Goal: Entertainment & Leisure: Browse casually

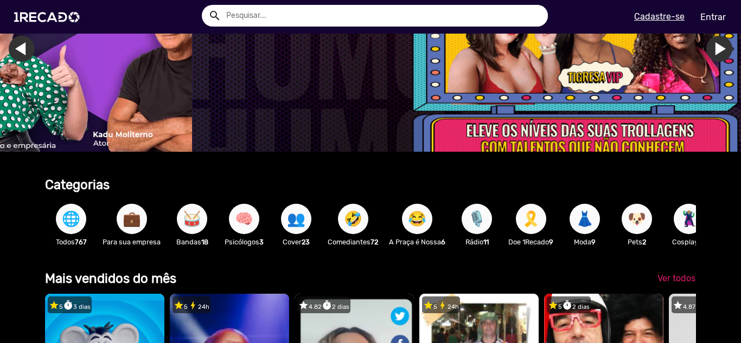
scroll to position [0, 2199]
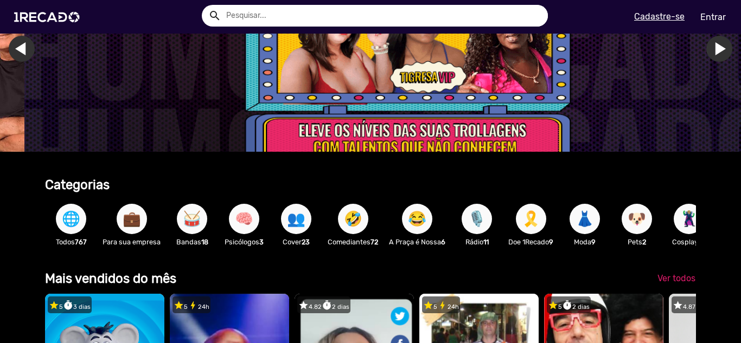
drag, startPoint x: 644, startPoint y: 227, endPoint x: 274, endPoint y: 253, distance: 370.9
click at [274, 253] on div "🌐 Todos 767 💼 Para sua empresa 🥁 Bandas 18 🧠 Psicólogos 3 👥 Cover 23 🤣 Comedian…" at bounding box center [370, 224] width 651 height 63
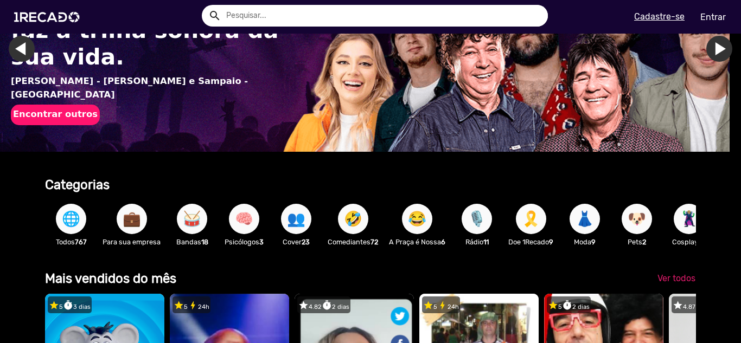
scroll to position [0, 0]
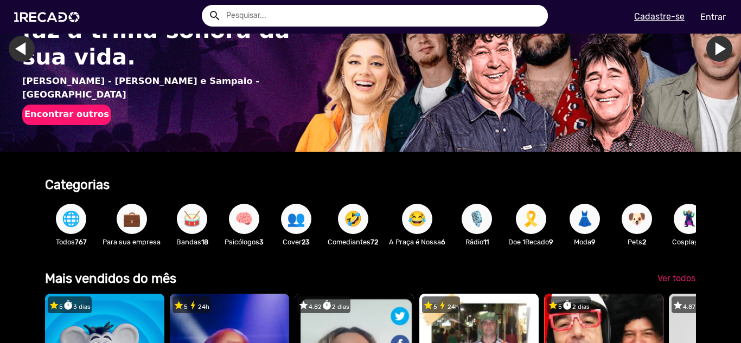
drag, startPoint x: 679, startPoint y: 222, endPoint x: 293, endPoint y: 240, distance: 386.2
click at [301, 238] on div "🌐 Todos 767 💼 Para sua empresa 🥁 Bandas 18 🧠 Psicólogos 3 👥 Cover 23 🤣 Comedian…" at bounding box center [370, 224] width 651 height 63
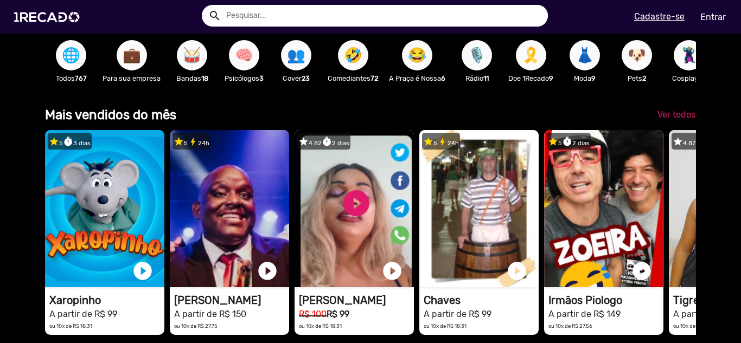
scroll to position [217, 0]
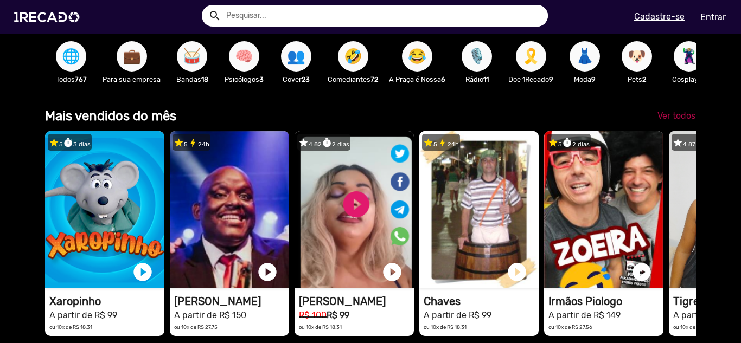
click at [679, 121] on span "Ver todos" at bounding box center [677, 116] width 38 height 10
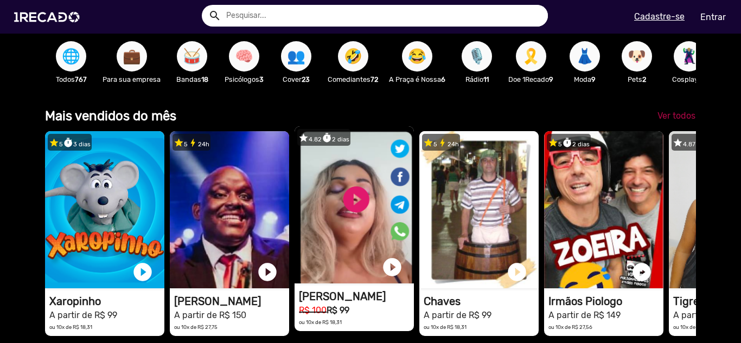
scroll to position [0, 1444]
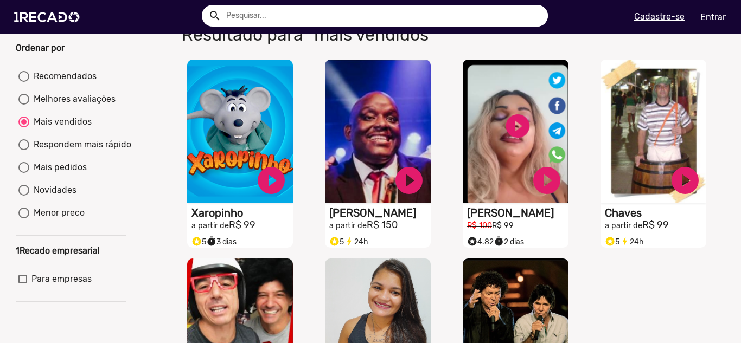
scroll to position [54, 0]
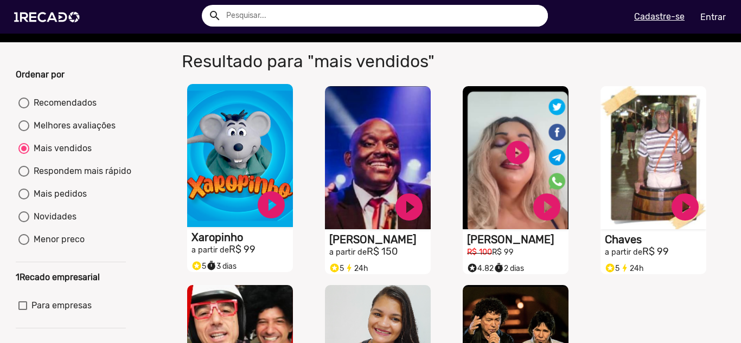
click at [262, 162] on video "S1RECADO vídeos dedicados para fãs e empresas" at bounding box center [240, 155] width 106 height 143
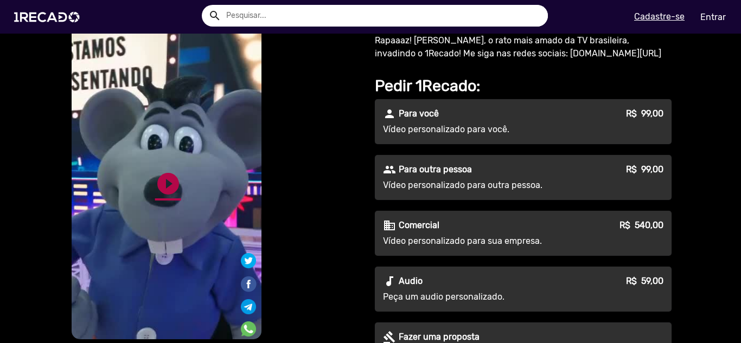
click at [174, 181] on link "play_circle_filled" at bounding box center [168, 184] width 26 height 26
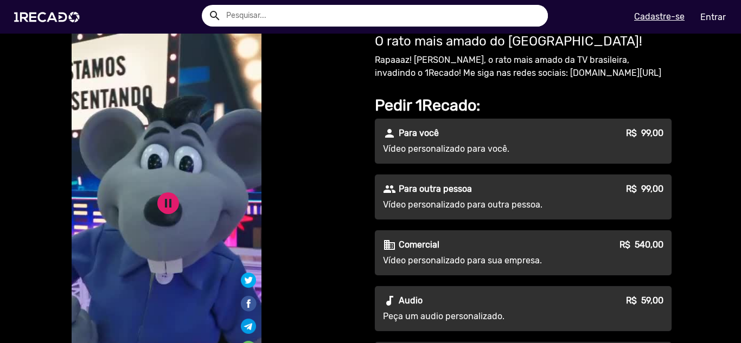
scroll to position [54, 0]
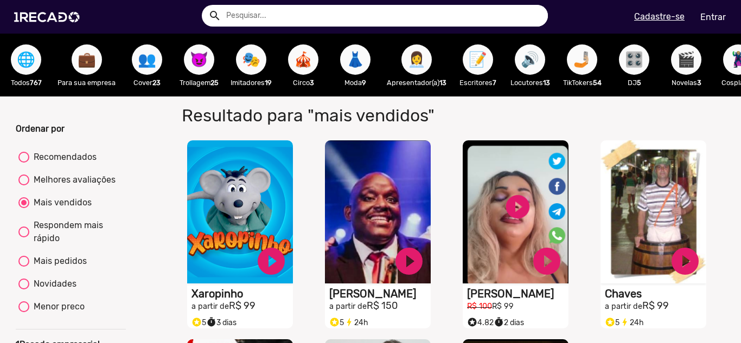
click at [420, 62] on span "👩‍💼" at bounding box center [416, 59] width 18 height 30
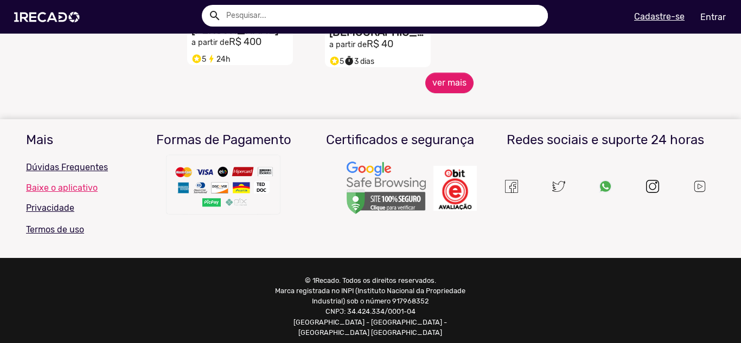
scroll to position [651, 0]
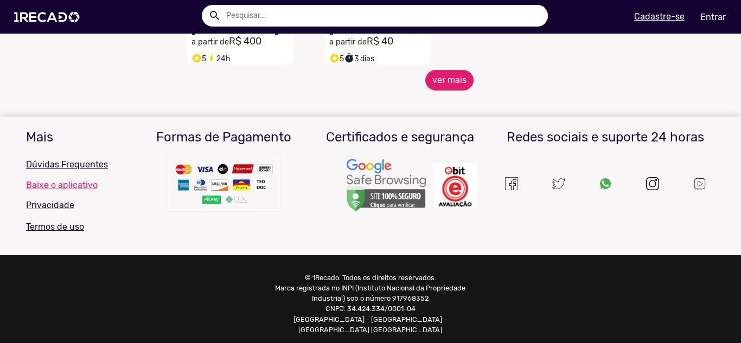
radio input "false"
radio input "true"
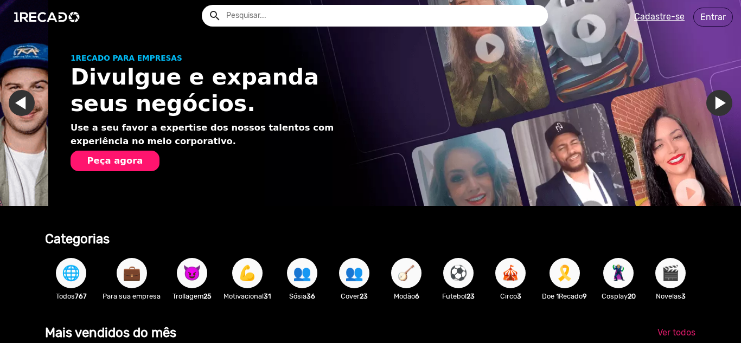
scroll to position [0, 733]
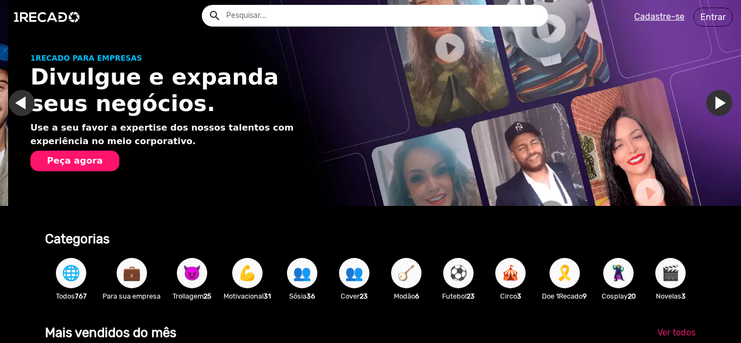
click at [22, 98] on link "Ir para o slide anterior" at bounding box center [30, 103] width 26 height 26
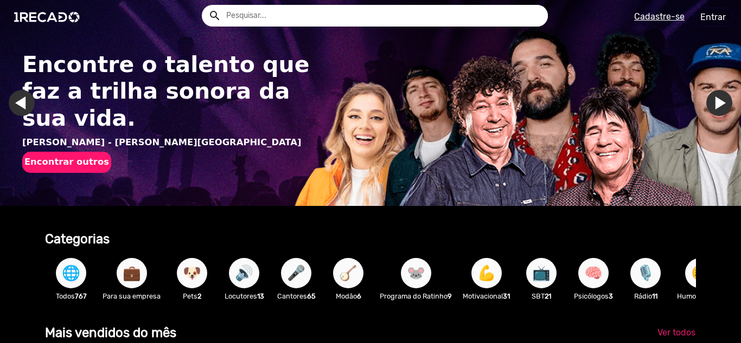
scroll to position [0, 733]
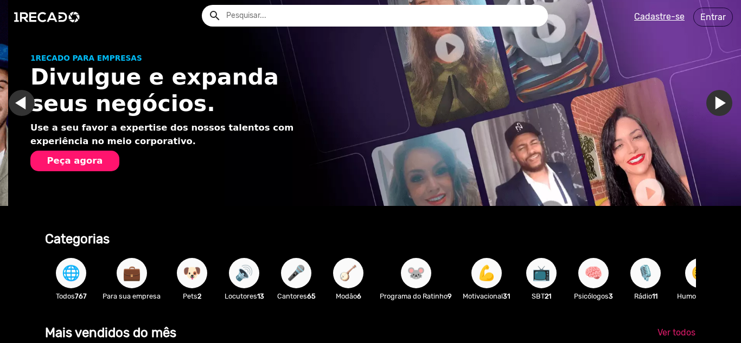
drag, startPoint x: 498, startPoint y: 278, endPoint x: 485, endPoint y: 279, distance: 12.5
click at [485, 279] on span "💪" at bounding box center [486, 273] width 18 height 30
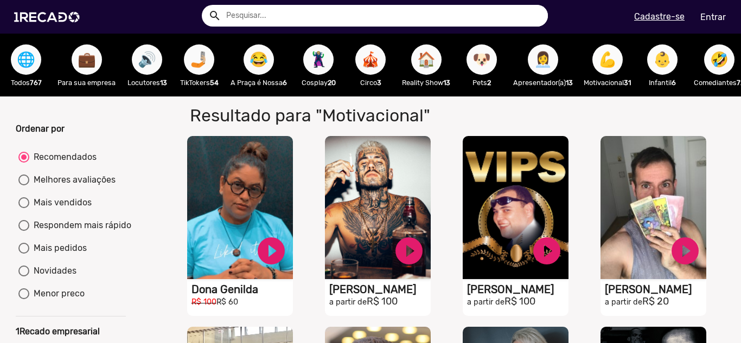
click at [668, 62] on span "👶" at bounding box center [662, 59] width 18 height 30
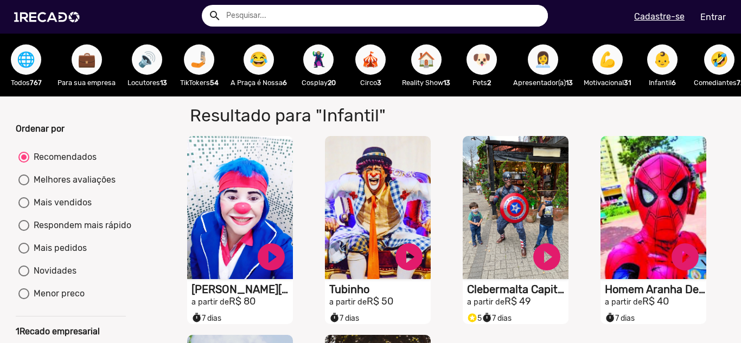
click at [718, 66] on span "🤣" at bounding box center [719, 59] width 18 height 30
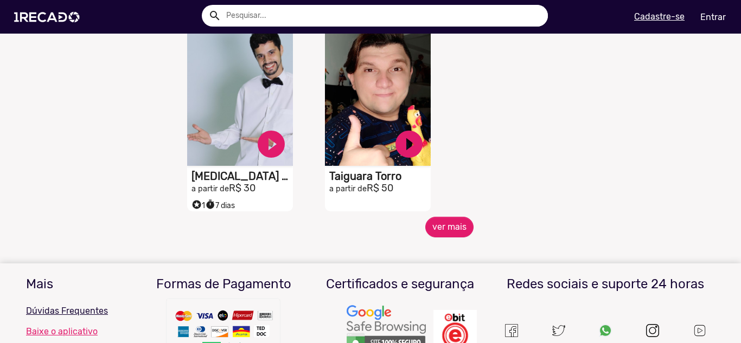
scroll to position [488, 0]
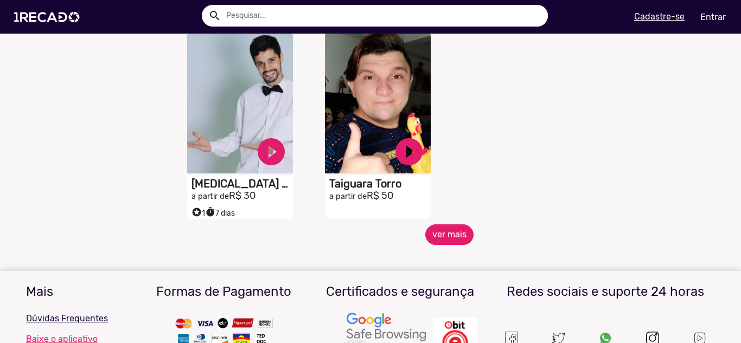
drag, startPoint x: 725, startPoint y: 180, endPoint x: 450, endPoint y: 138, distance: 277.7
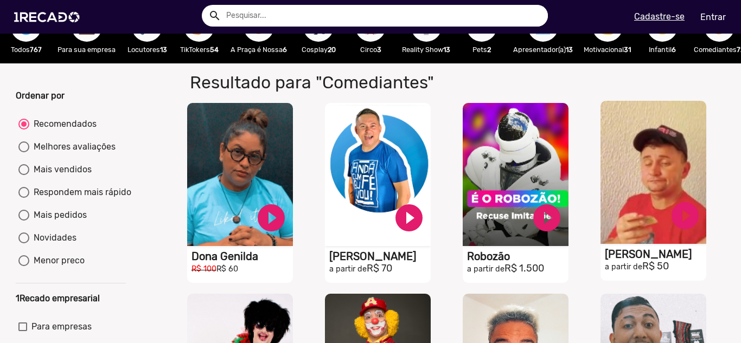
scroll to position [0, 0]
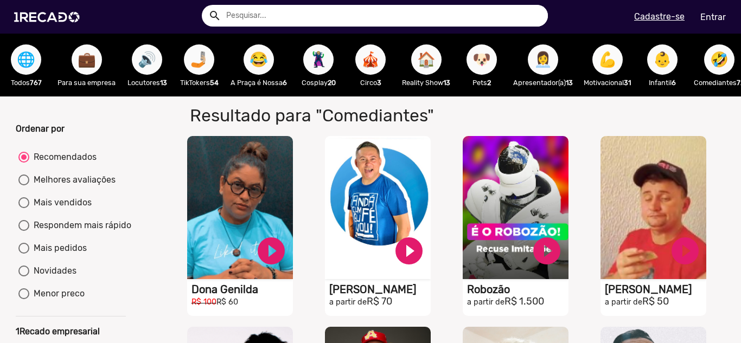
click at [427, 54] on span "🏠" at bounding box center [426, 59] width 18 height 30
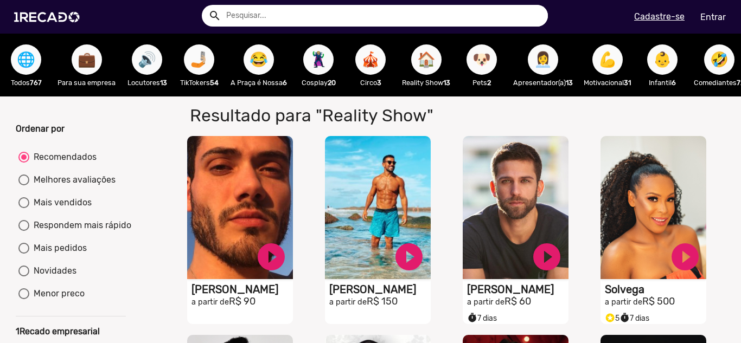
click at [312, 63] on span "🦹🏼‍♀️" at bounding box center [318, 59] width 18 height 30
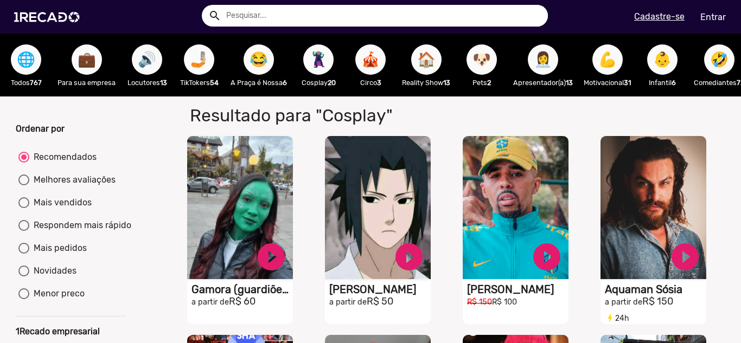
click at [208, 59] on span "🤳🏼" at bounding box center [199, 59] width 18 height 30
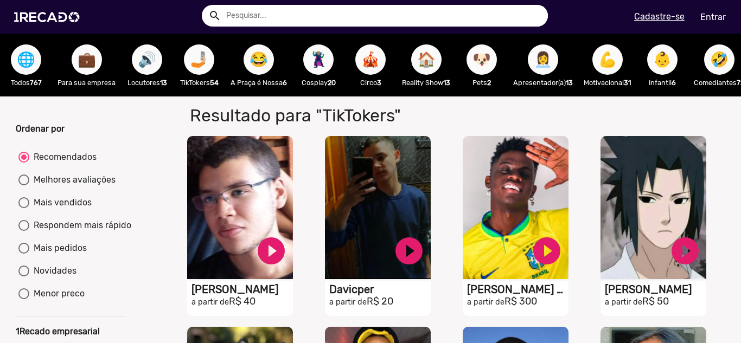
click at [138, 66] on span "🔊" at bounding box center [147, 59] width 18 height 30
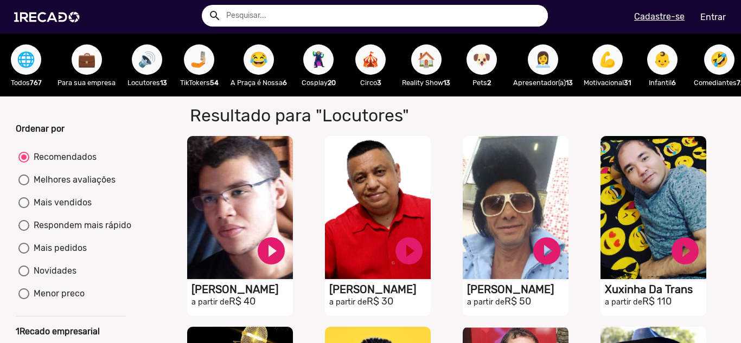
click at [26, 63] on span "🌐" at bounding box center [26, 59] width 18 height 30
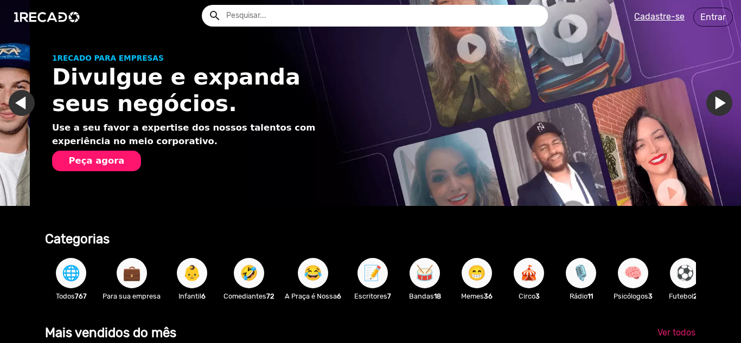
scroll to position [0, 733]
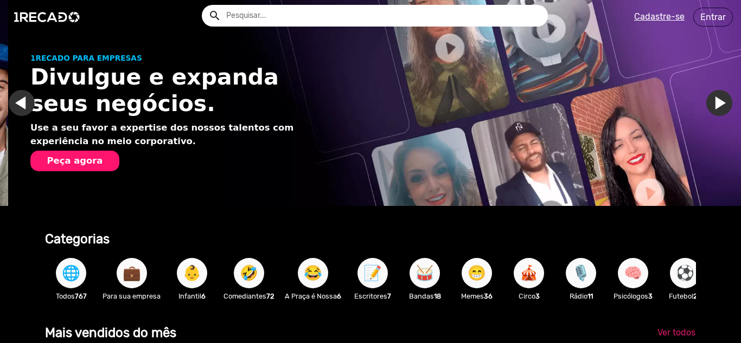
click at [133, 282] on span "💼" at bounding box center [132, 273] width 18 height 30
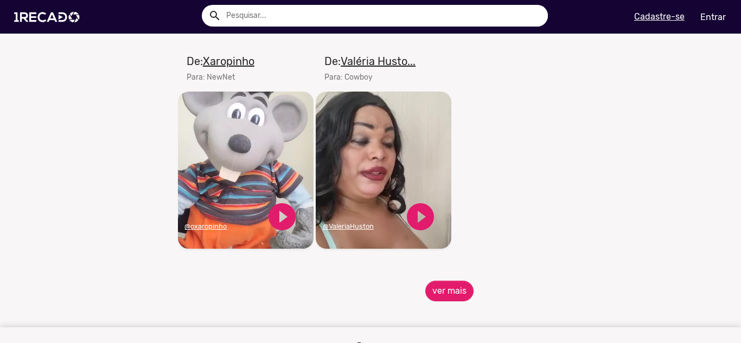
scroll to position [1139, 0]
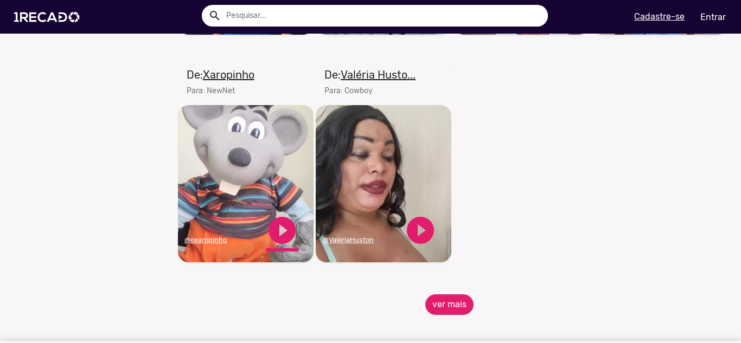
click at [280, 244] on link "play_circle_filled" at bounding box center [282, 230] width 33 height 33
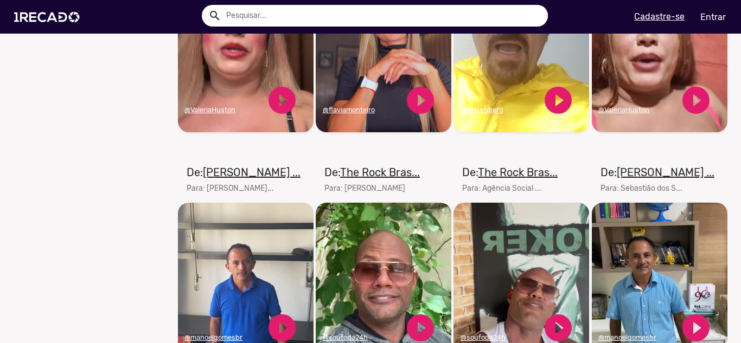
scroll to position [922, 0]
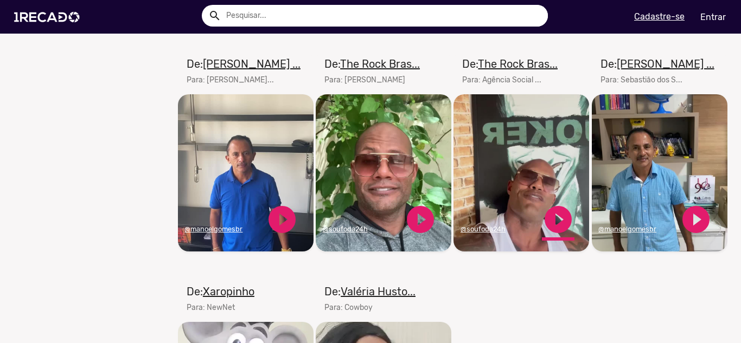
click at [547, 227] on link "play_circle_filled" at bounding box center [558, 219] width 33 height 33
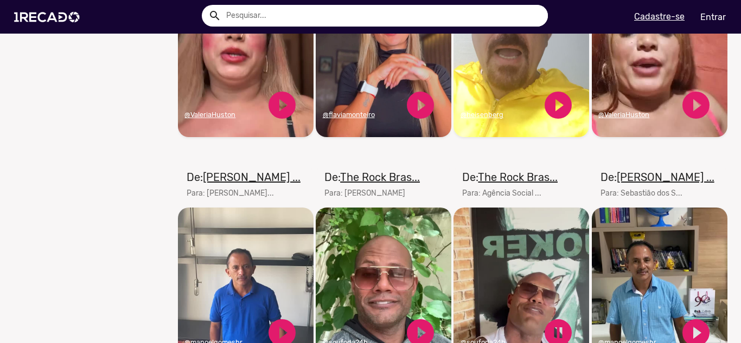
scroll to position [760, 0]
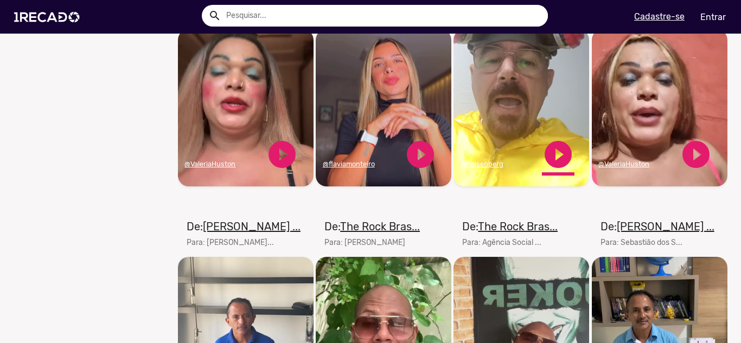
click at [557, 167] on link "play_circle_filled" at bounding box center [558, 154] width 33 height 33
click at [284, 160] on link "play_circle_filled" at bounding box center [282, 154] width 33 height 33
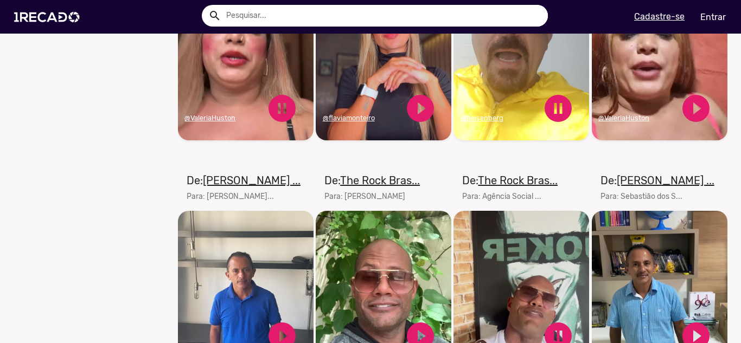
scroll to position [868, 0]
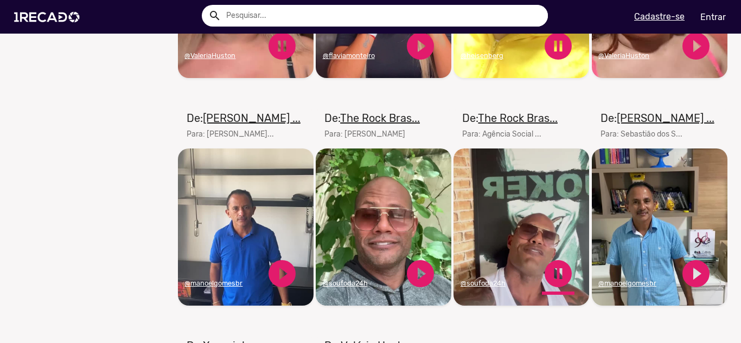
click at [556, 283] on link "pause_circle" at bounding box center [558, 274] width 33 height 33
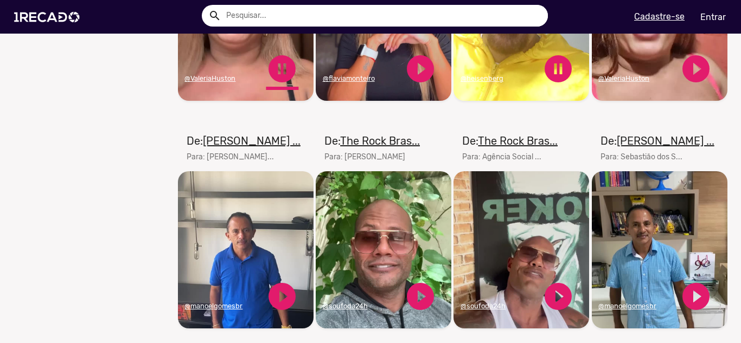
scroll to position [705, 0]
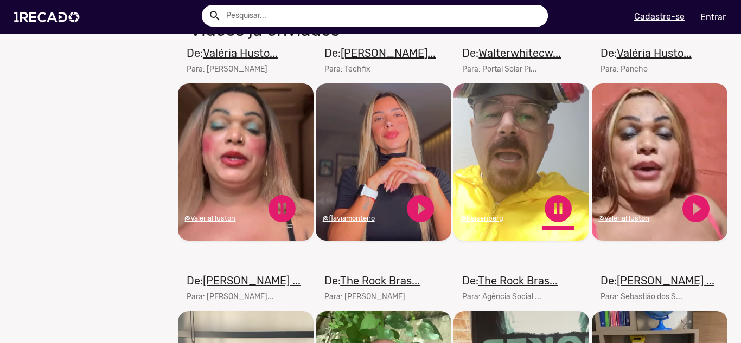
click at [552, 218] on link "pause_circle" at bounding box center [558, 209] width 33 height 33
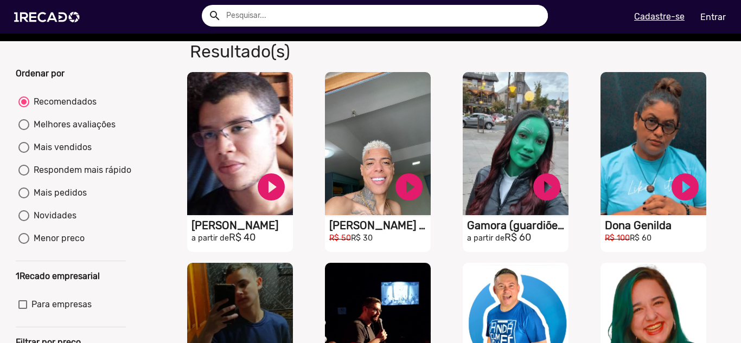
scroll to position [0, 0]
